Goal: Information Seeking & Learning: Learn about a topic

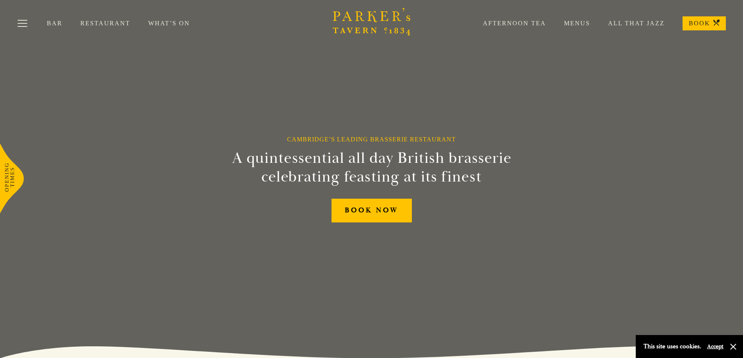
click at [581, 24] on link "Menus" at bounding box center [568, 24] width 44 height 8
click at [23, 22] on button "Toggle navigation" at bounding box center [22, 24] width 33 height 33
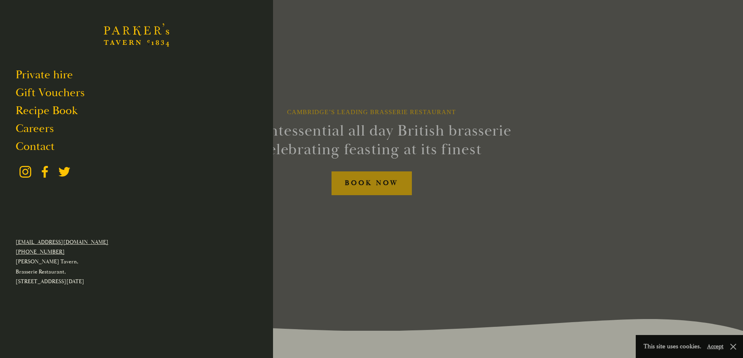
scroll to position [39, 0]
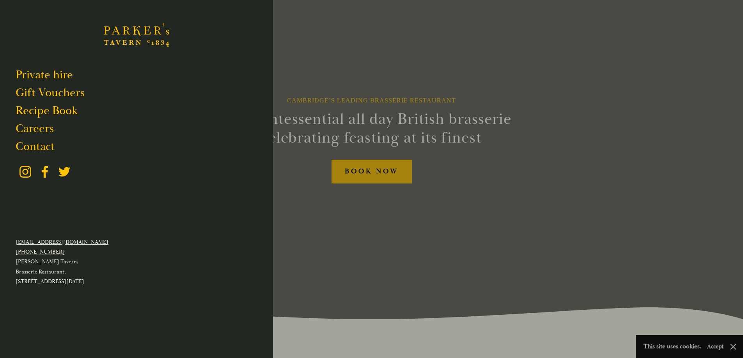
click at [329, 206] on div at bounding box center [371, 179] width 743 height 358
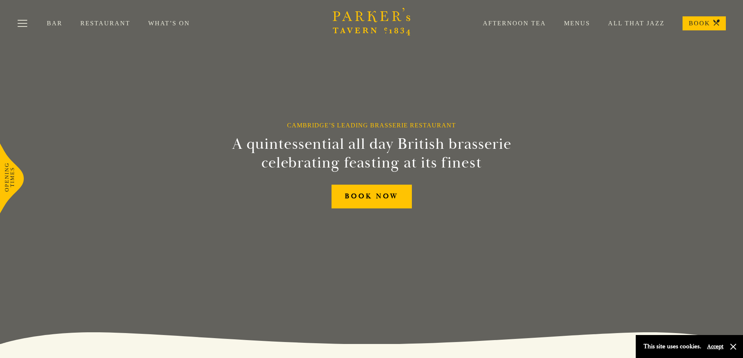
scroll to position [0, 0]
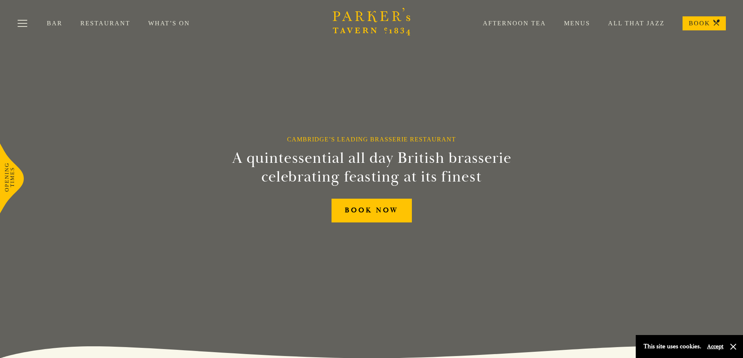
click at [568, 23] on link "Menus" at bounding box center [568, 24] width 44 height 8
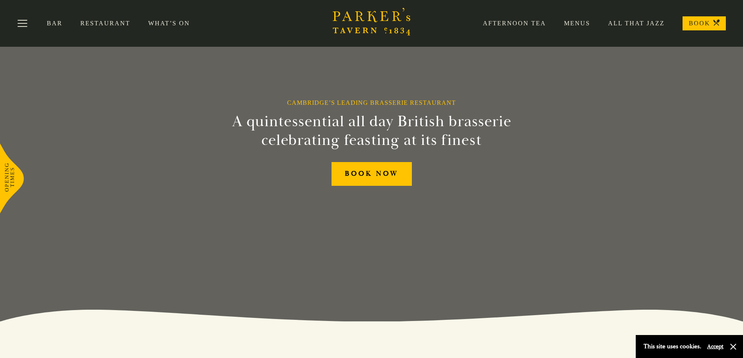
scroll to position [36, 0]
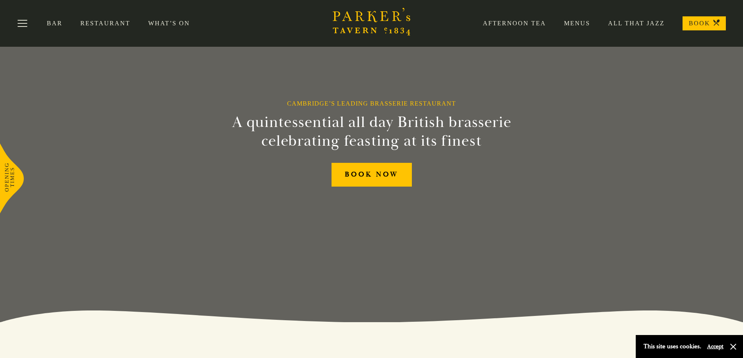
click at [153, 22] on link "What’s On" at bounding box center [178, 24] width 60 height 8
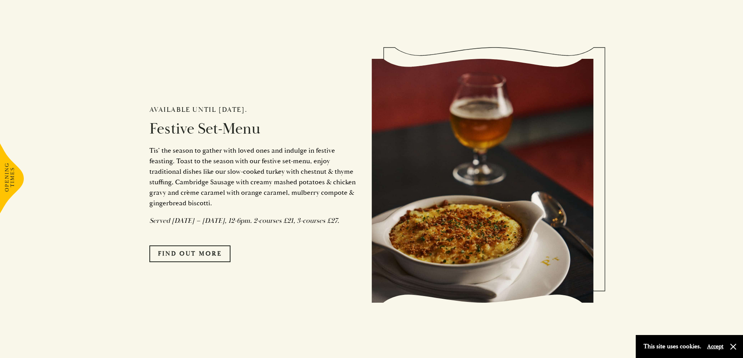
scroll to position [663, 0]
click at [219, 262] on link "FIND OUT MORE" at bounding box center [189, 253] width 81 height 16
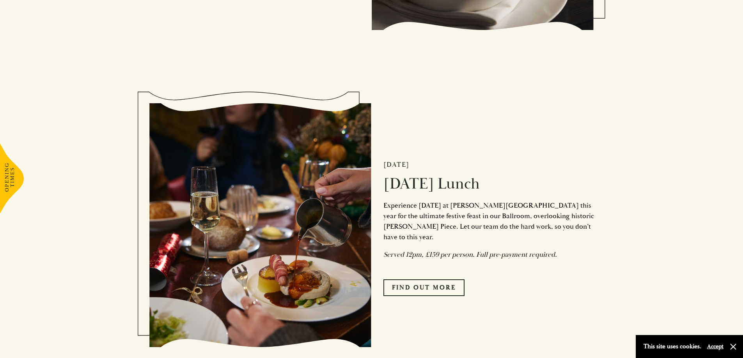
scroll to position [936, 0]
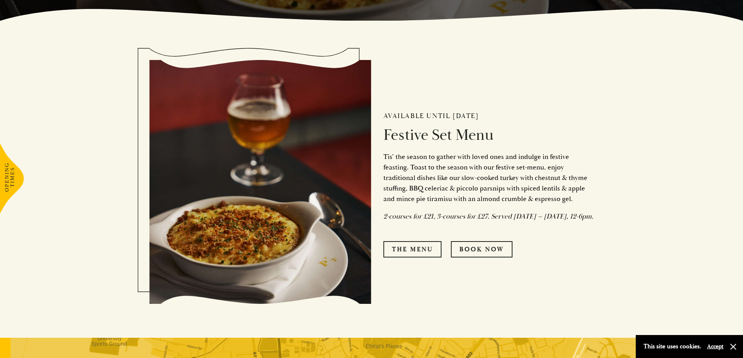
scroll to position [351, 0]
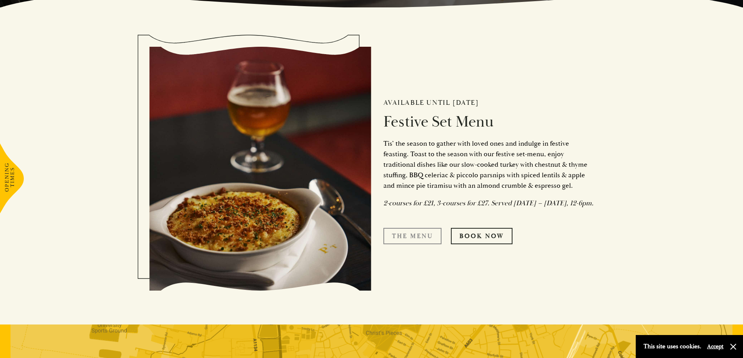
click at [396, 241] on link "The Menu" at bounding box center [412, 236] width 58 height 16
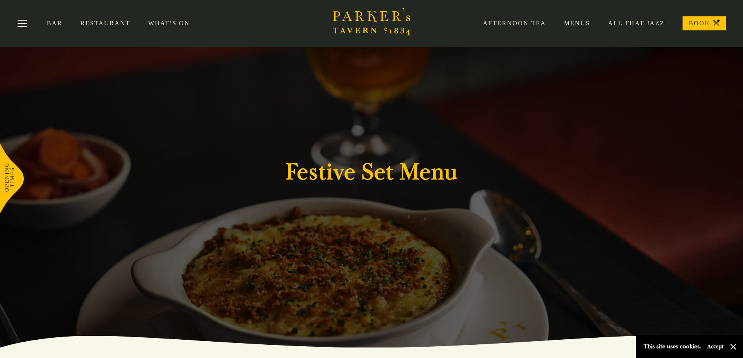
scroll to position [0, 0]
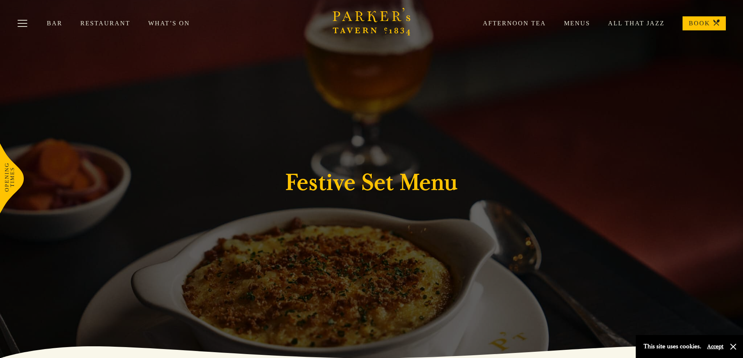
click at [572, 23] on link "Menus" at bounding box center [568, 24] width 44 height 8
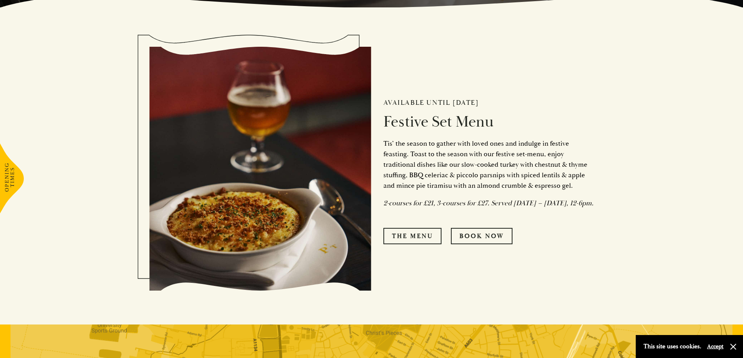
scroll to position [390, 0]
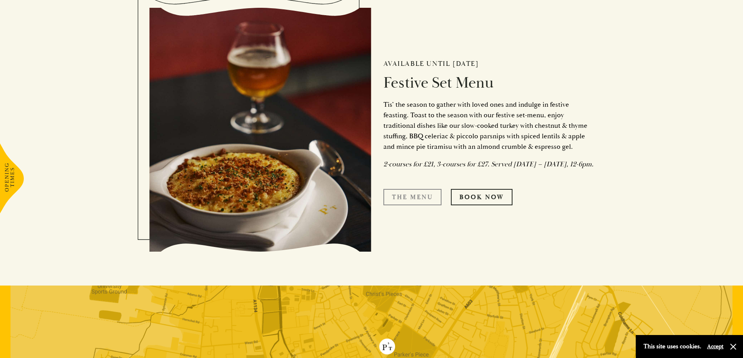
click at [419, 204] on link "The Menu" at bounding box center [412, 197] width 58 height 16
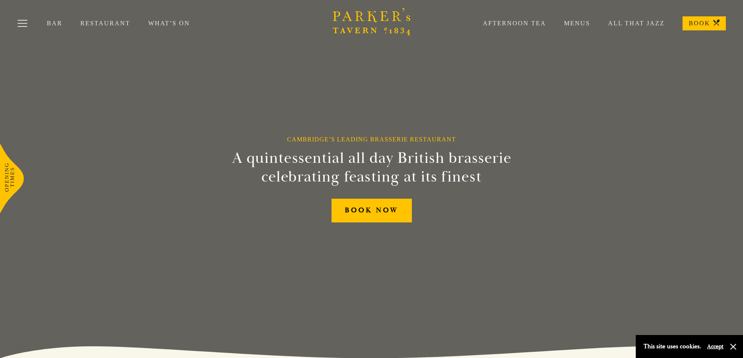
click at [640, 23] on link "All That Jazz" at bounding box center [627, 24] width 75 height 8
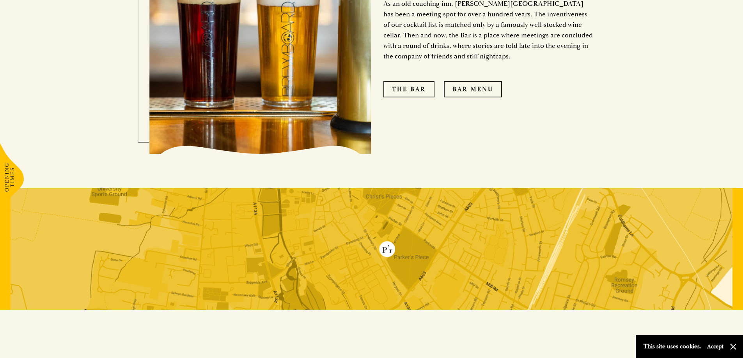
scroll to position [780, 0]
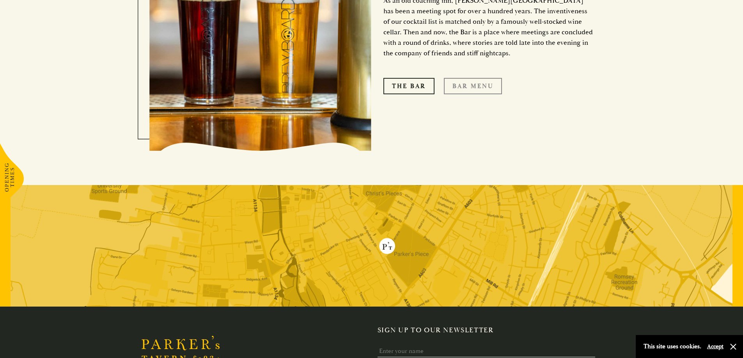
click at [472, 78] on link "Bar Menu" at bounding box center [473, 86] width 58 height 16
